Goal: Check status: Check status

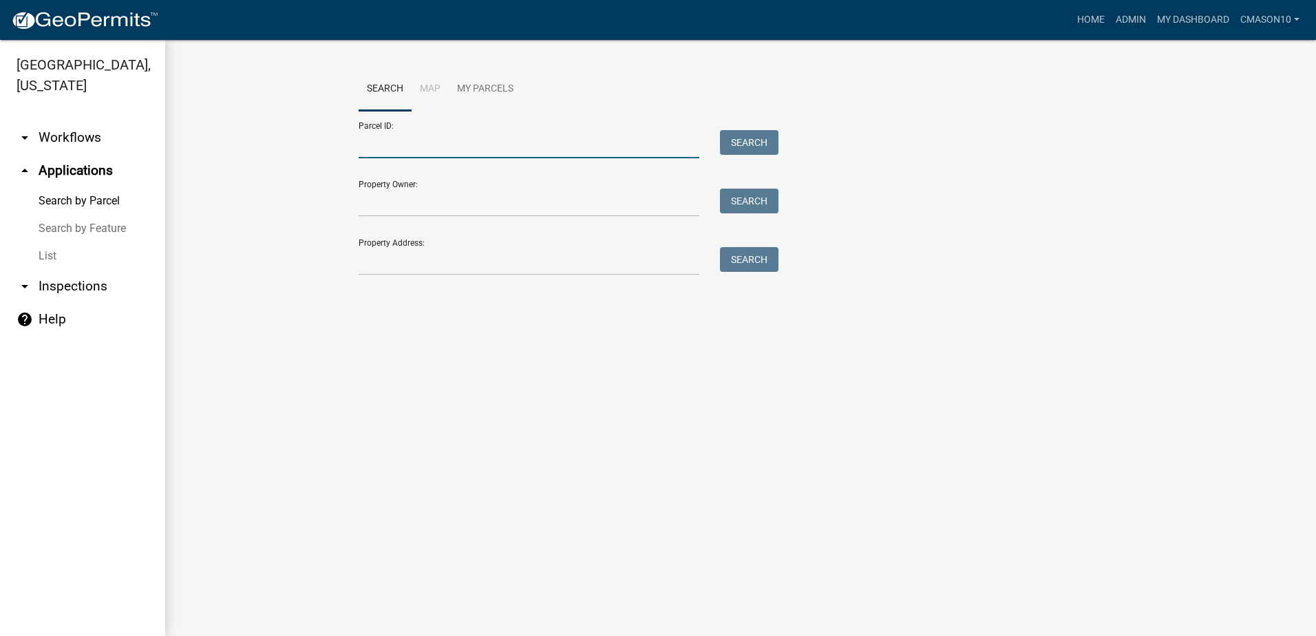
click at [432, 148] on input "Parcel ID:" at bounding box center [529, 144] width 341 height 28
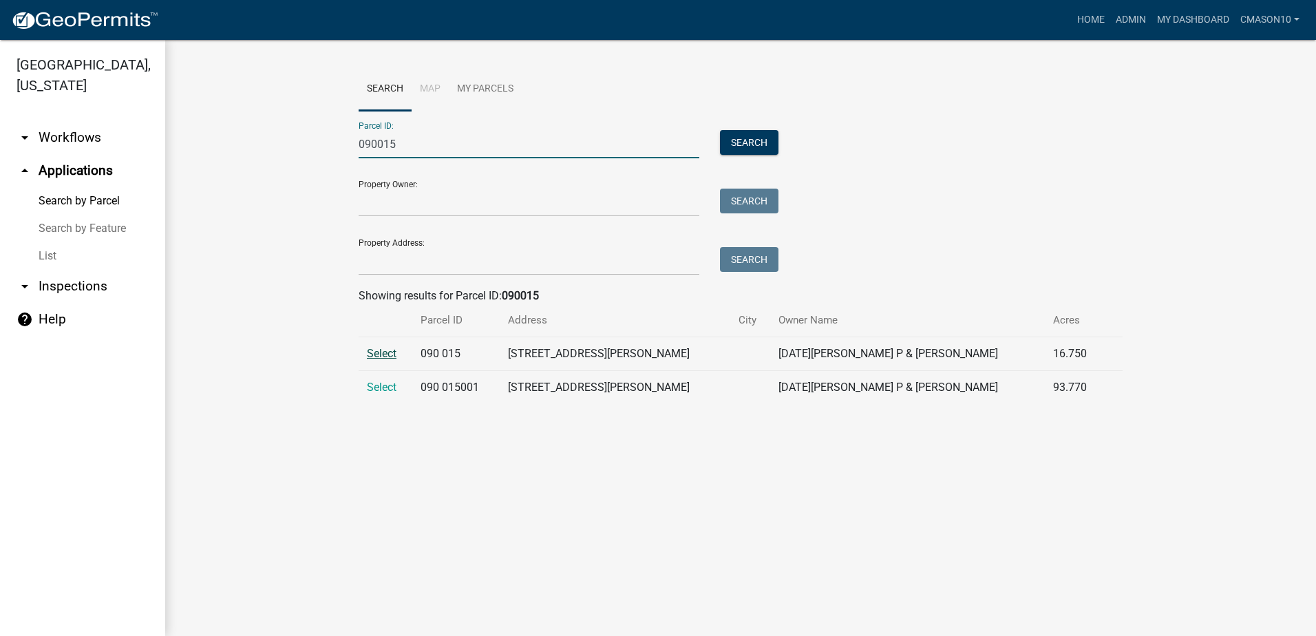
type input "090015"
click at [385, 353] on span "Select" at bounding box center [382, 353] width 30 height 13
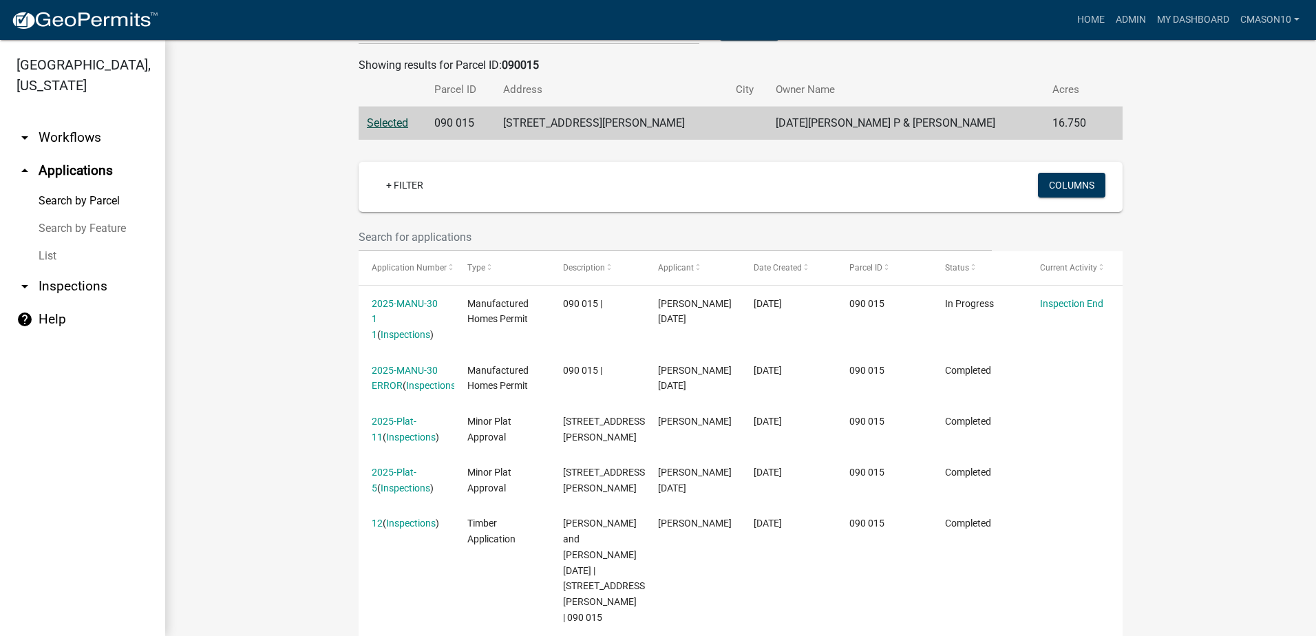
scroll to position [206, 0]
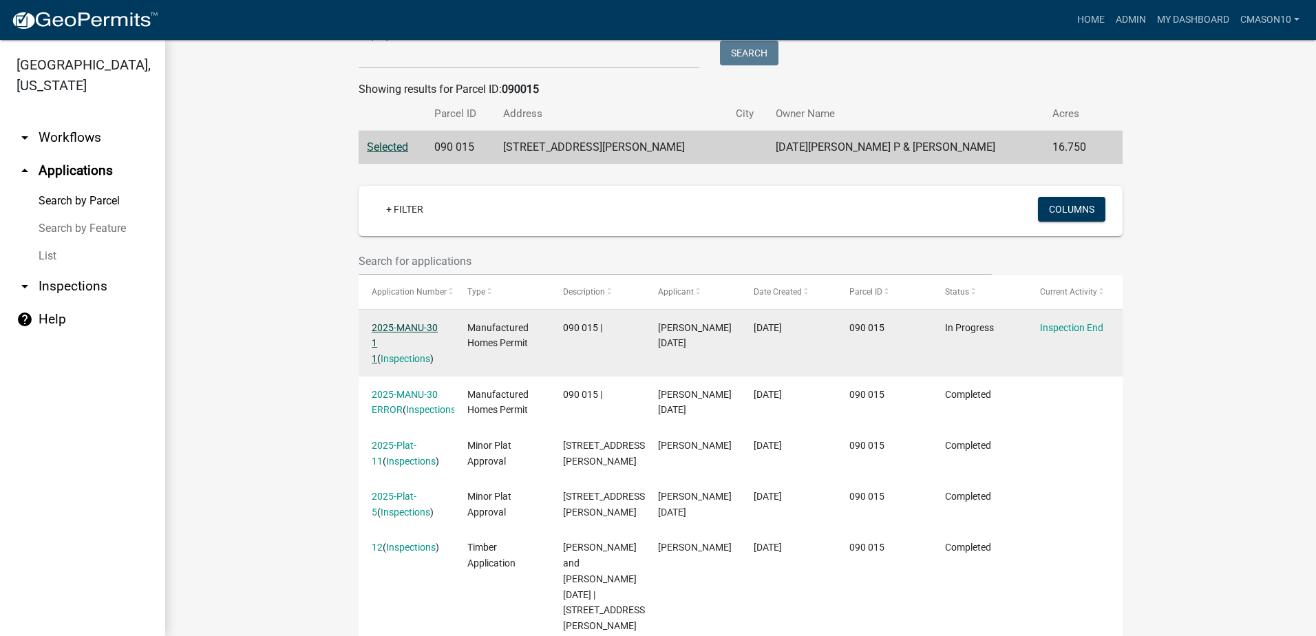
click at [407, 325] on link "2025-MANU-30 1 1" at bounding box center [405, 343] width 66 height 43
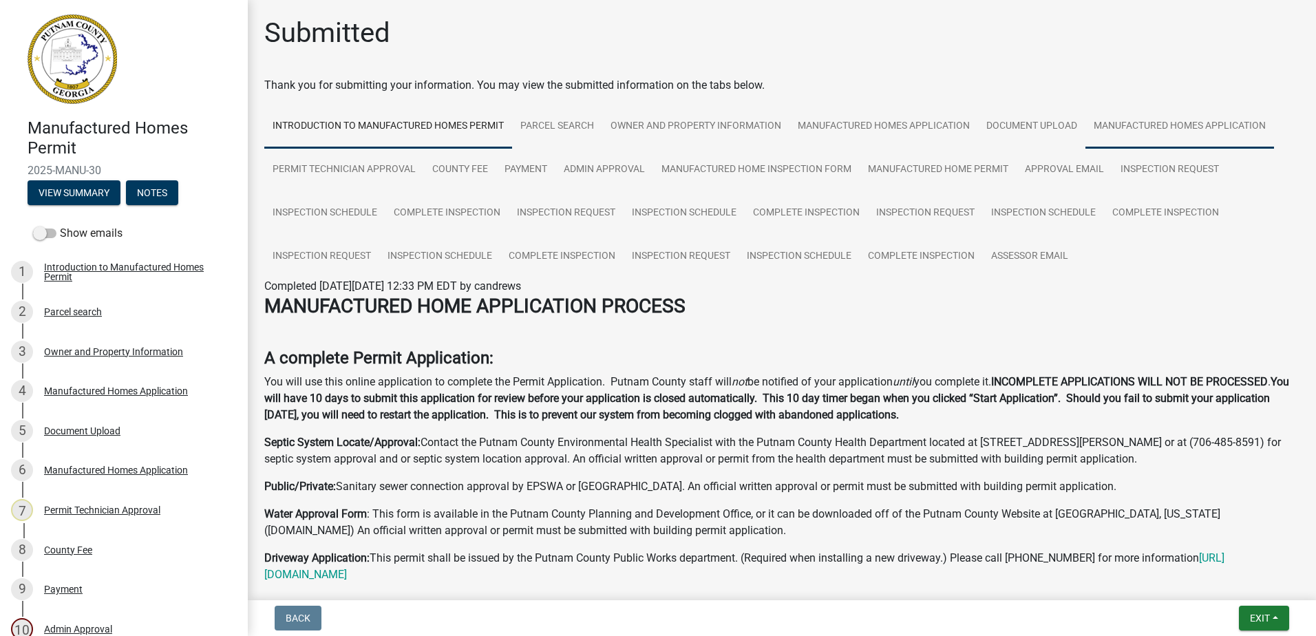
click at [1188, 126] on link "Manufactured Homes Application" at bounding box center [1179, 127] width 189 height 44
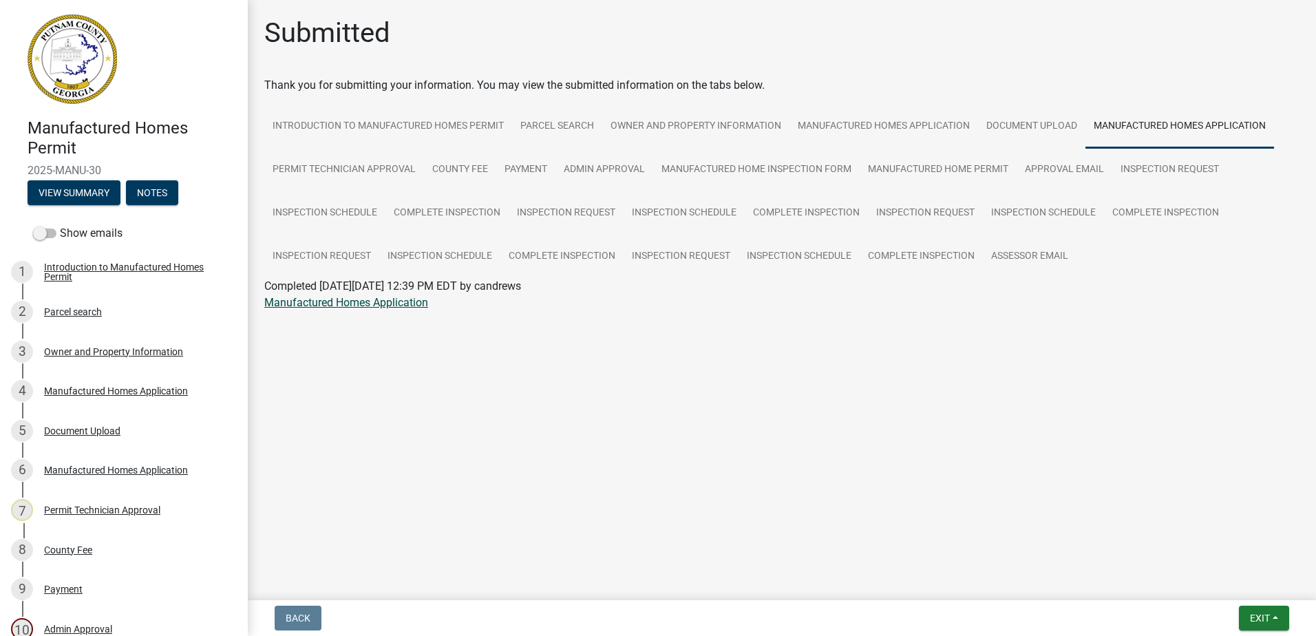
click at [318, 303] on link "Manufactured Homes Application" at bounding box center [346, 302] width 164 height 13
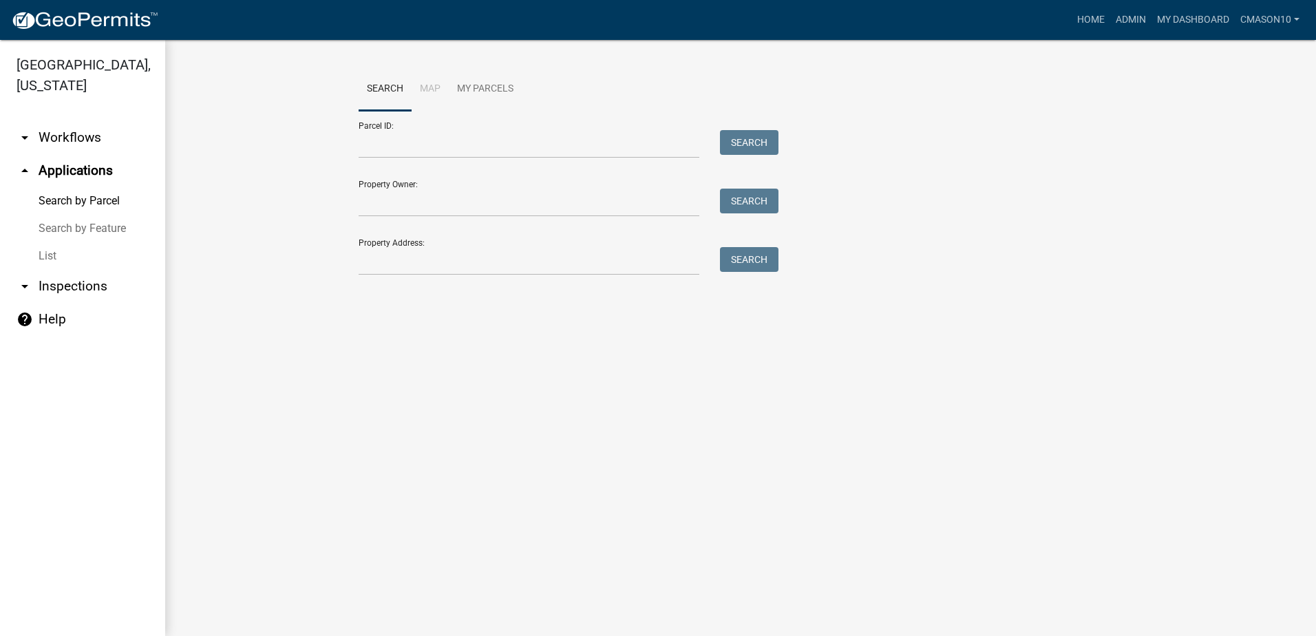
click at [493, 160] on form "Parcel ID: Search Property Owner: Search Property Address: Search" at bounding box center [565, 193] width 413 height 164
click at [490, 149] on input "Parcel ID:" at bounding box center [529, 144] width 341 height 28
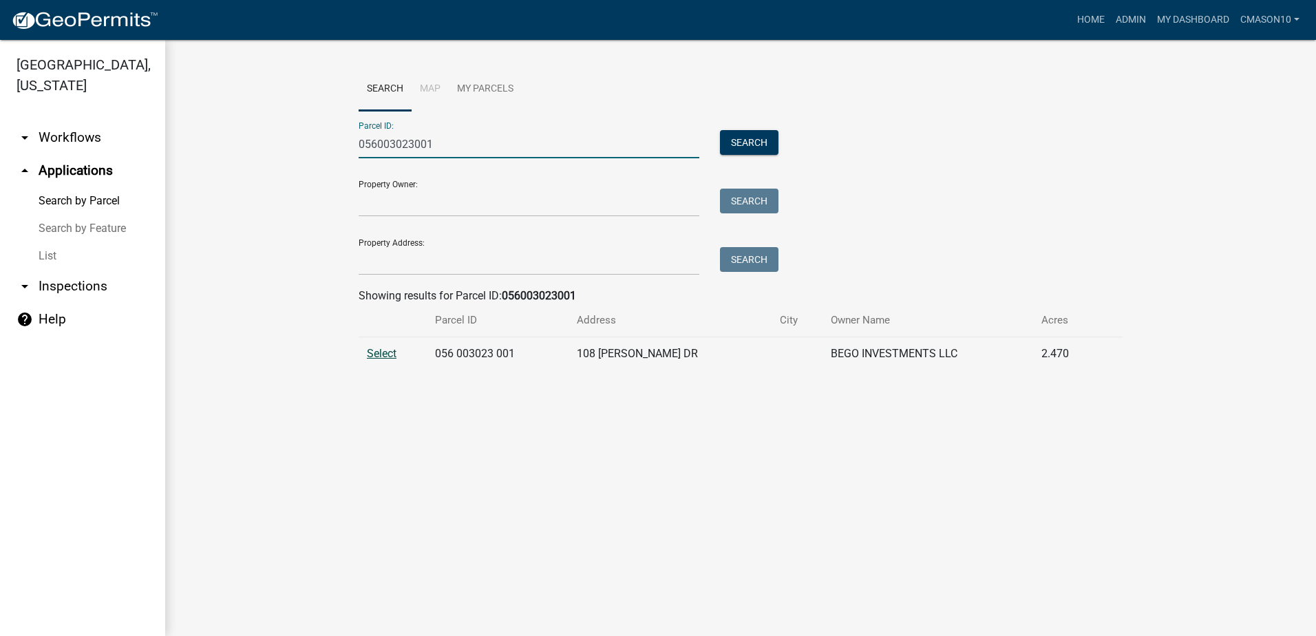
type input "056003023001"
click at [370, 353] on span "Select" at bounding box center [382, 353] width 30 height 13
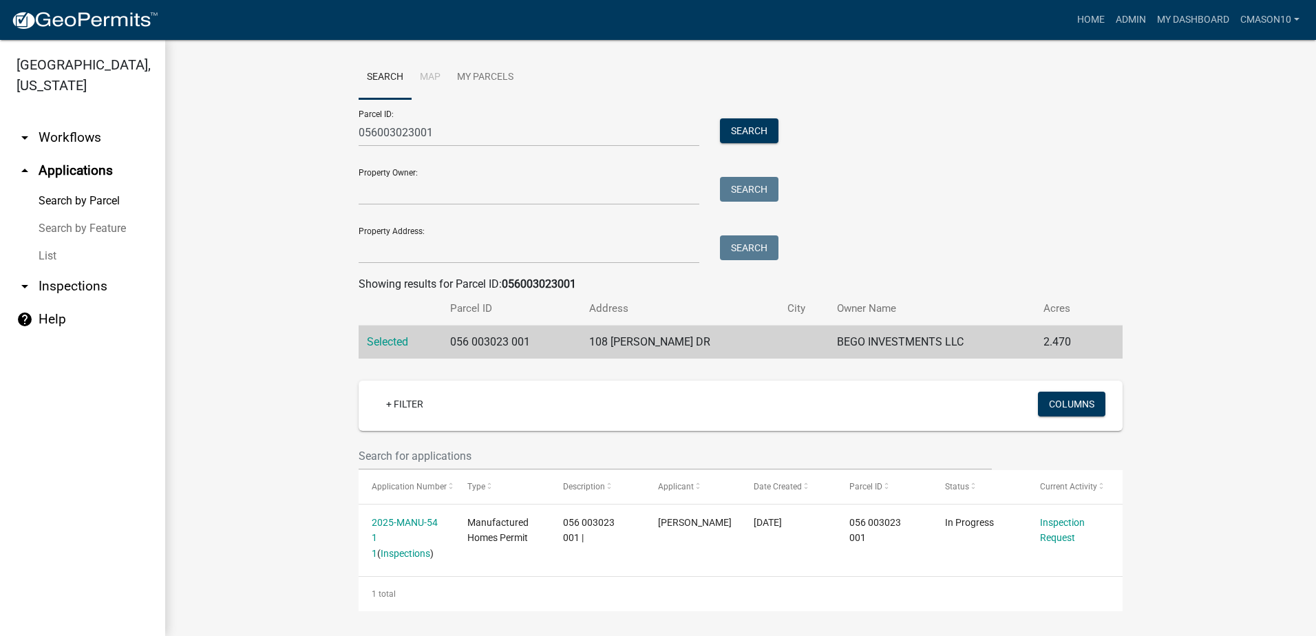
scroll to position [14, 0]
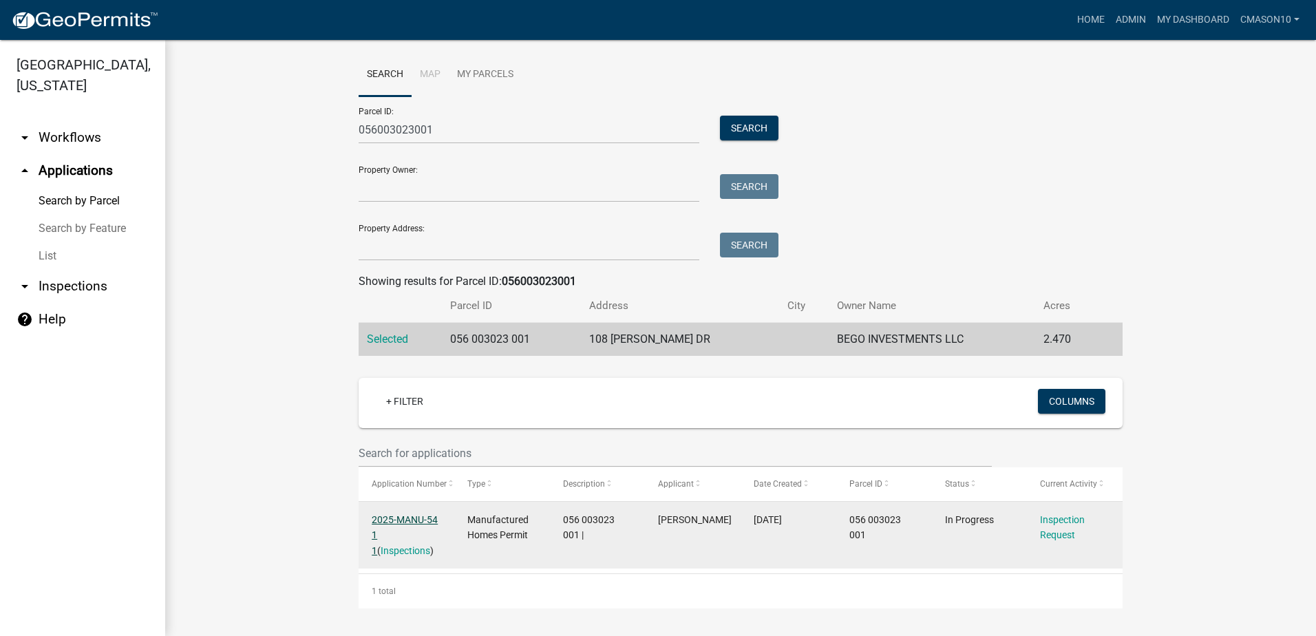
click at [418, 515] on link "2025-MANU-54 1 1" at bounding box center [405, 535] width 66 height 43
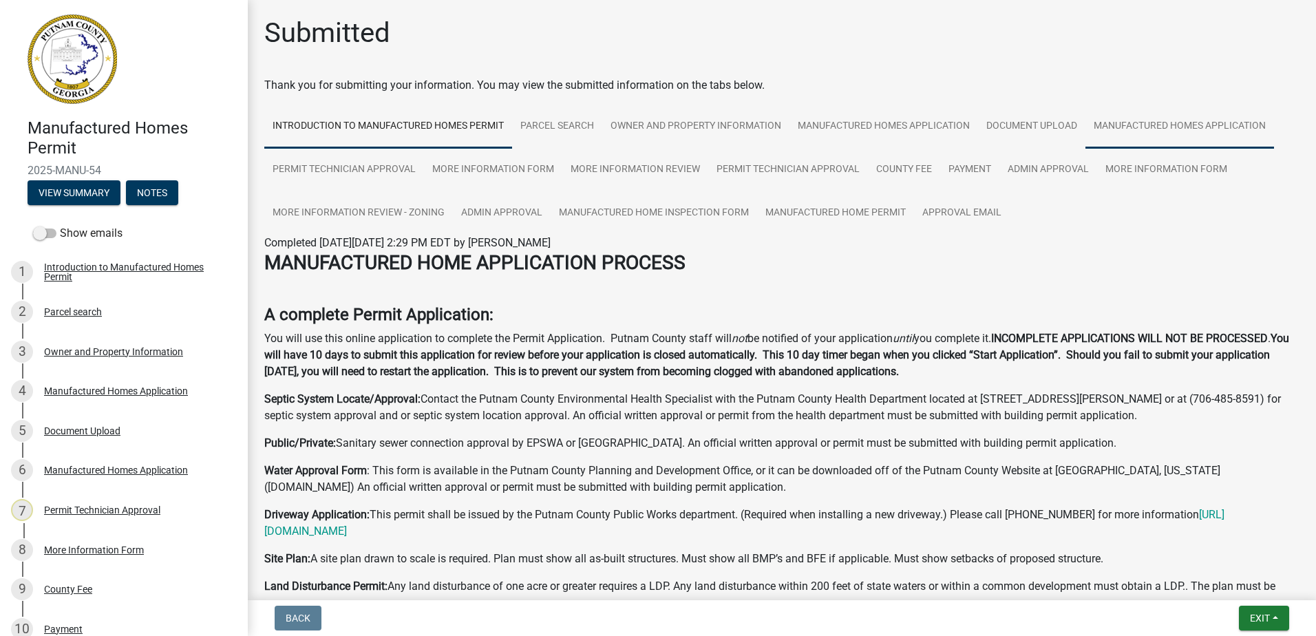
click at [1224, 124] on link "Manufactured Homes Application" at bounding box center [1179, 127] width 189 height 44
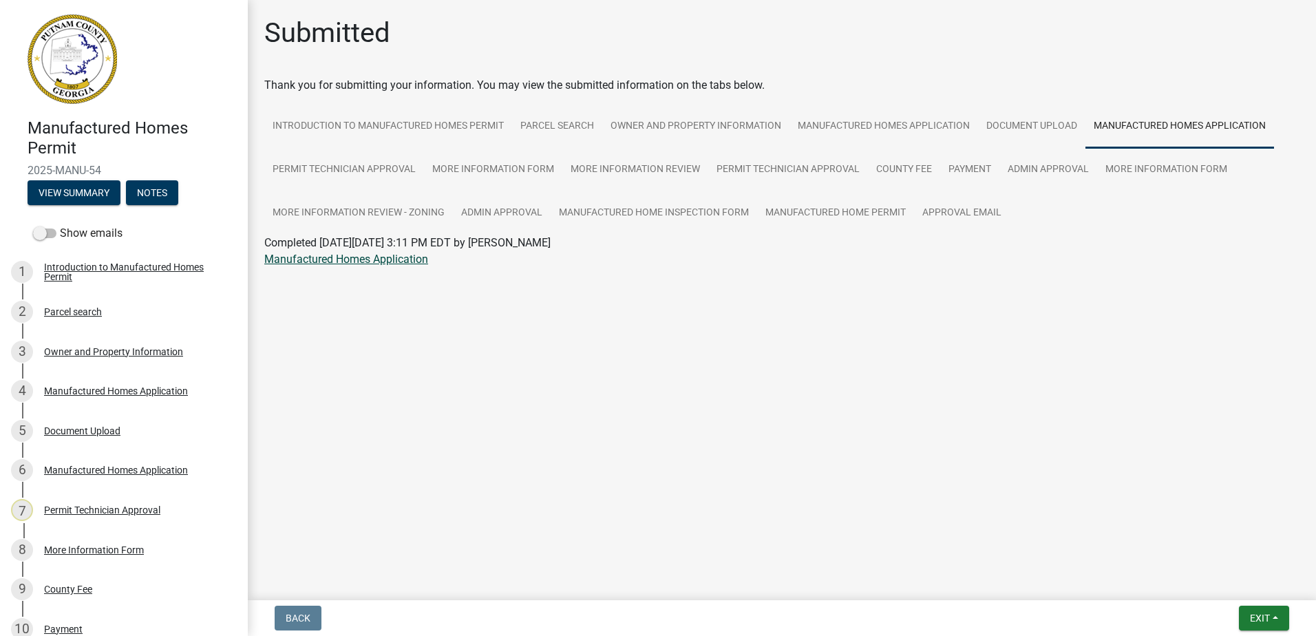
click at [343, 262] on link "Manufactured Homes Application" at bounding box center [346, 259] width 164 height 13
